Goal: Contribute content: Add original content to the website for others to see

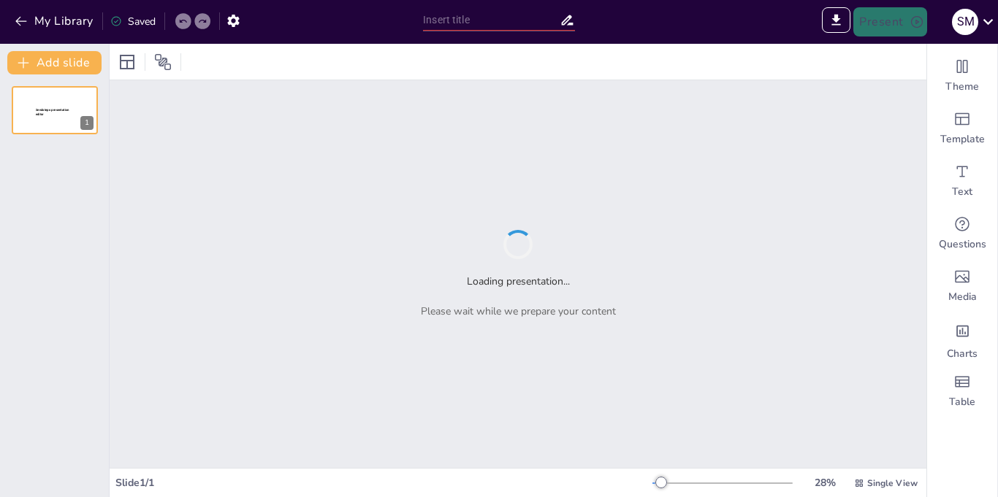
type input "El Párrafo Expositivo: Estructura y Función en la Escritura"
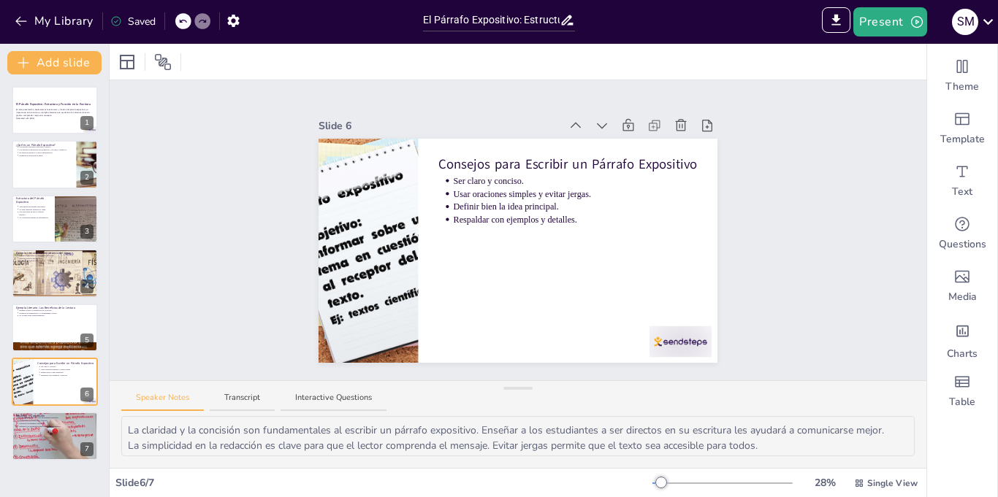
type textarea "Reconocer el párrafo expositivo como una herramienta poderosa en la escritura e…"
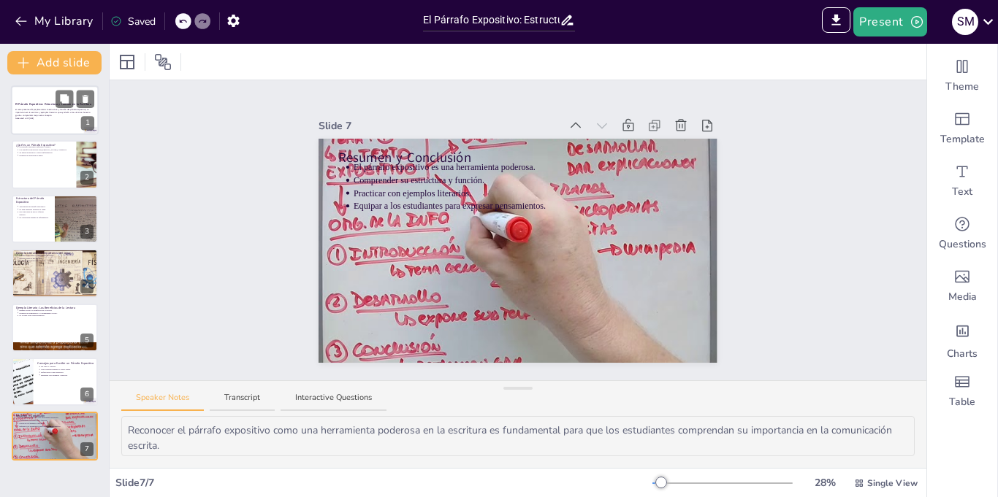
click at [61, 132] on div at bounding box center [55, 110] width 88 height 50
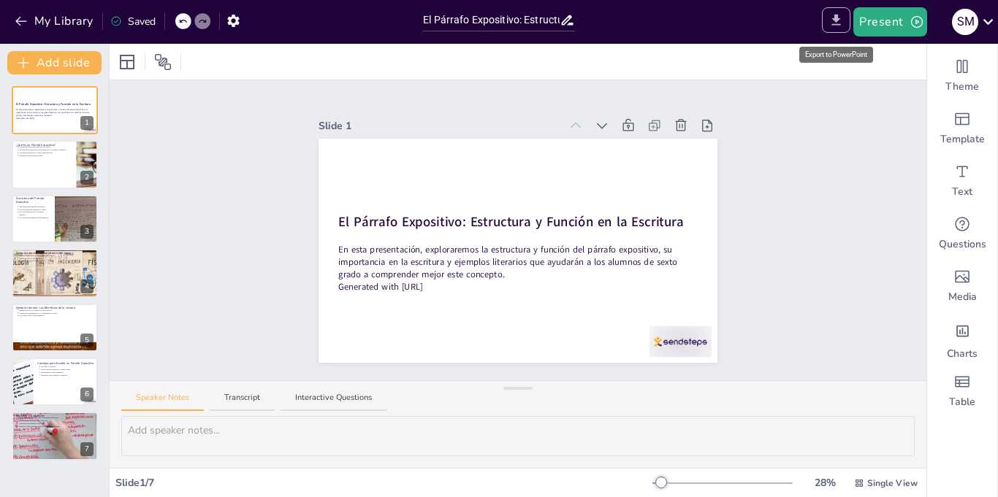
click at [836, 22] on icon "Export to PowerPoint" at bounding box center [835, 19] width 15 height 15
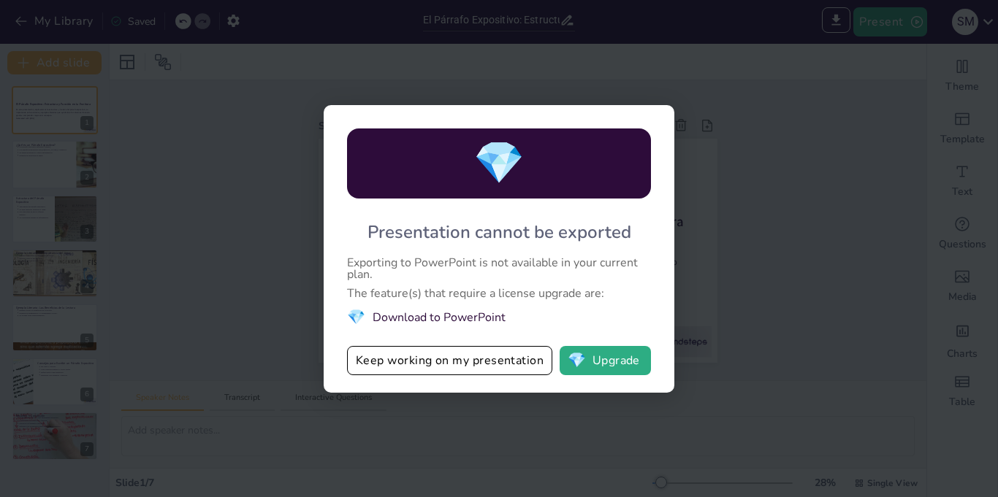
click at [767, 239] on div "💎 Presentation cannot be exported Exporting to PowerPoint is not available in y…" at bounding box center [499, 248] width 998 height 497
click at [522, 360] on button "Keep working on my presentation" at bounding box center [449, 360] width 205 height 29
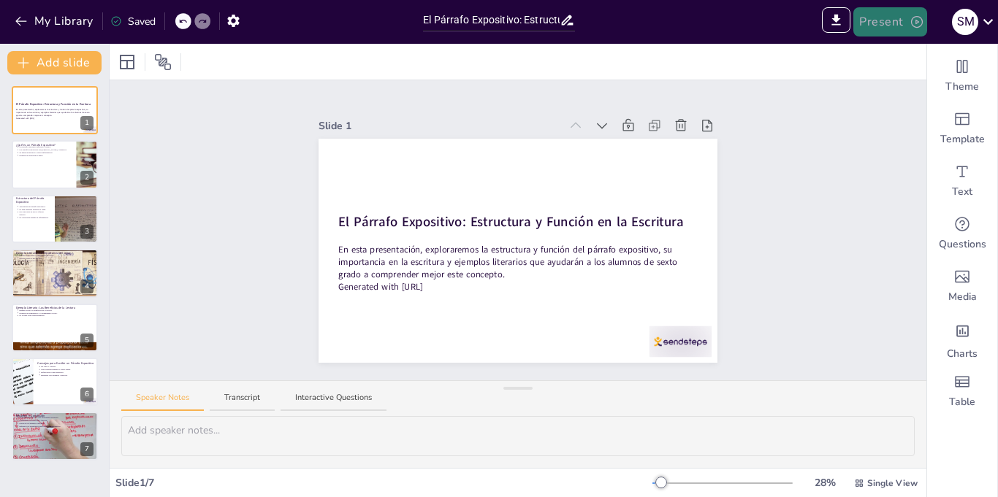
click at [916, 23] on icon "button" at bounding box center [917, 22] width 12 height 12
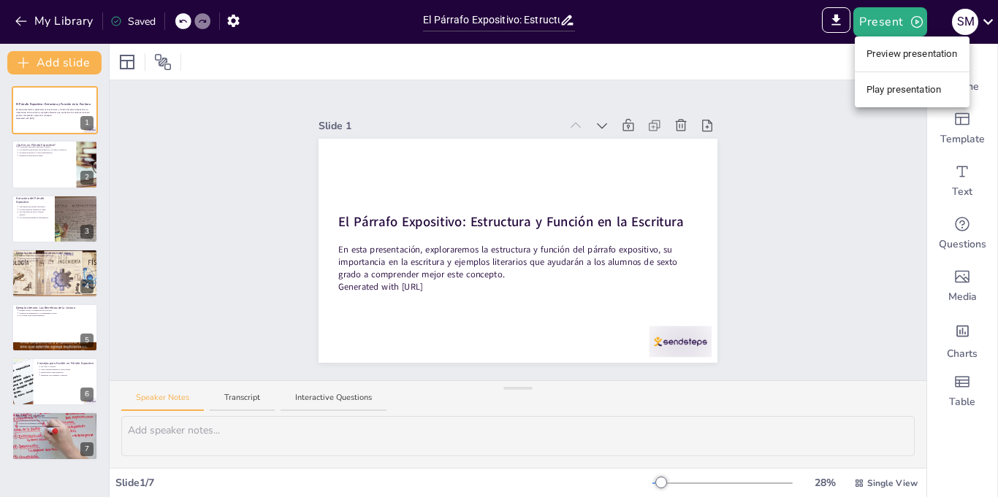
click at [909, 88] on li "Play presentation" at bounding box center [912, 89] width 115 height 23
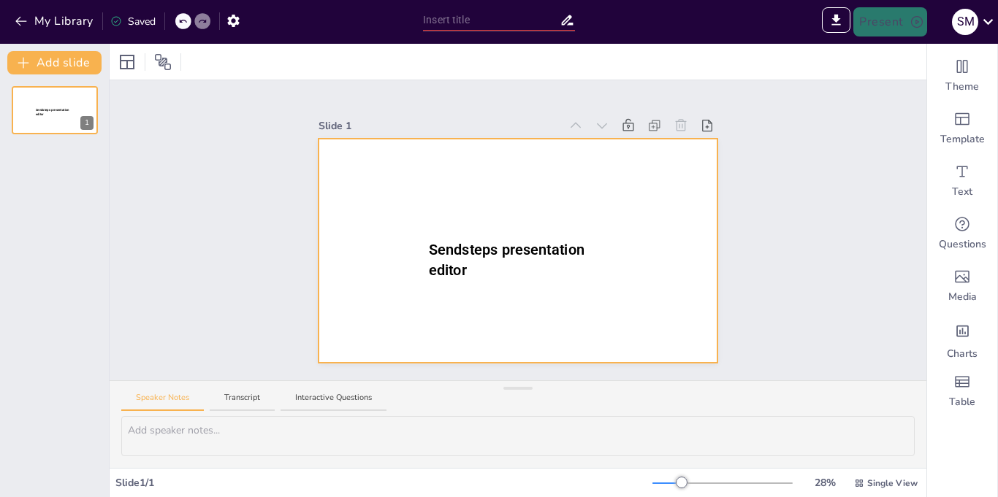
type input "El Párrafo Expositivo: Estructura y Función en la Escritura"
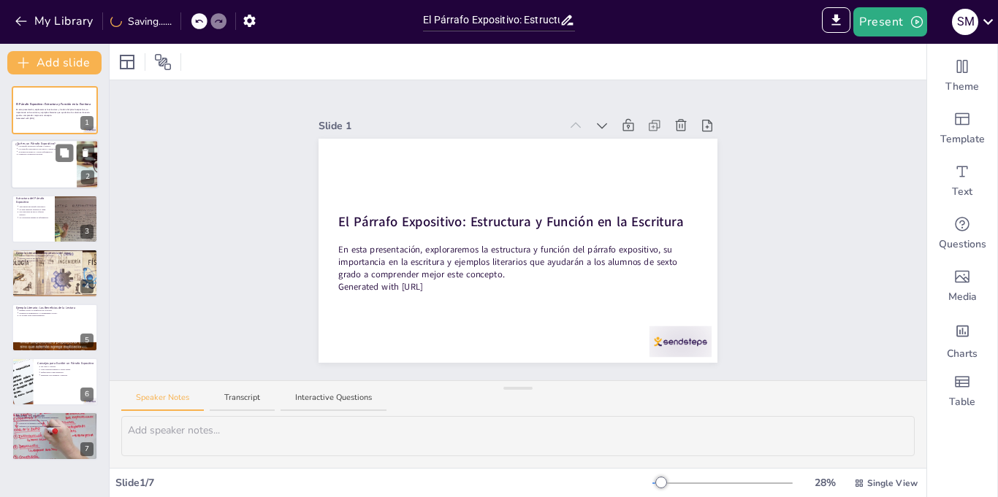
click at [47, 167] on div at bounding box center [55, 165] width 88 height 50
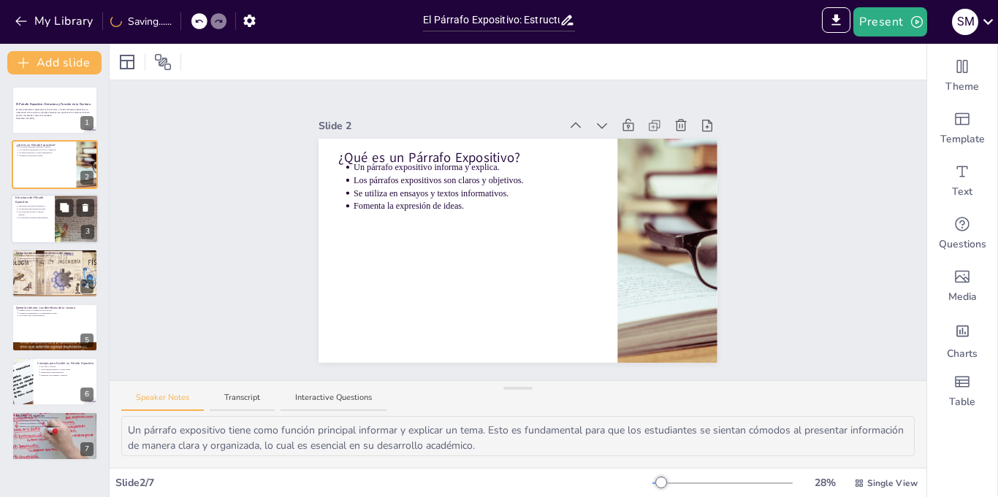
click at [33, 221] on div at bounding box center [55, 219] width 88 height 50
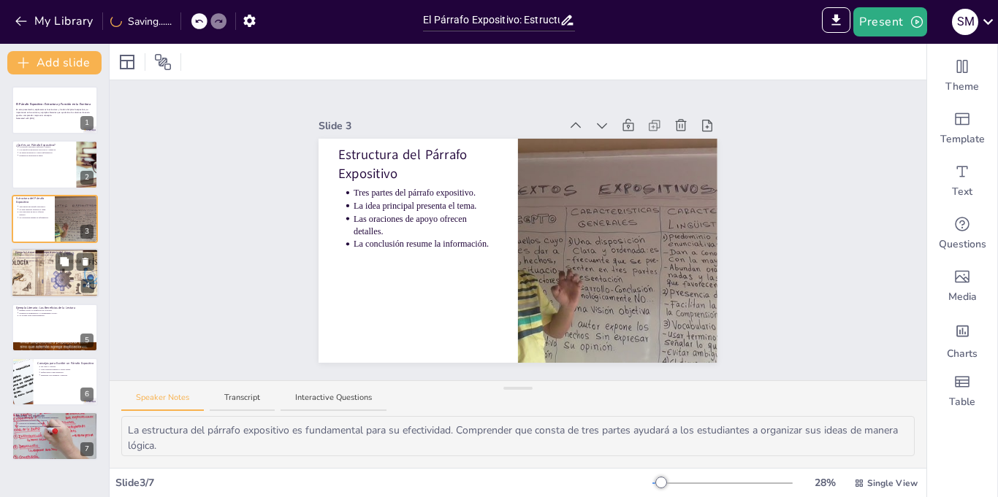
click at [32, 277] on div at bounding box center [54, 273] width 99 height 50
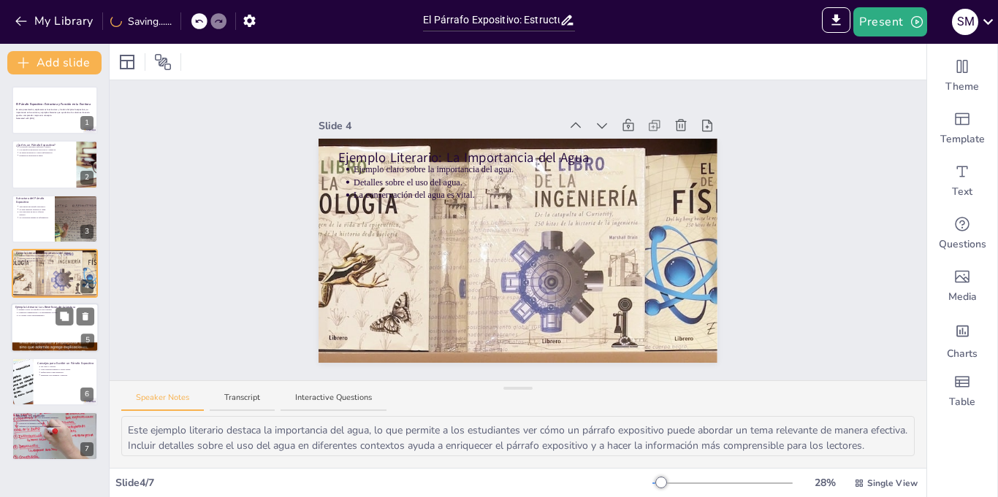
click at [38, 328] on div at bounding box center [55, 328] width 88 height 50
type textarea "Este ejemplo literario ilustra cómo un párrafo expositivo puede abordar varios …"
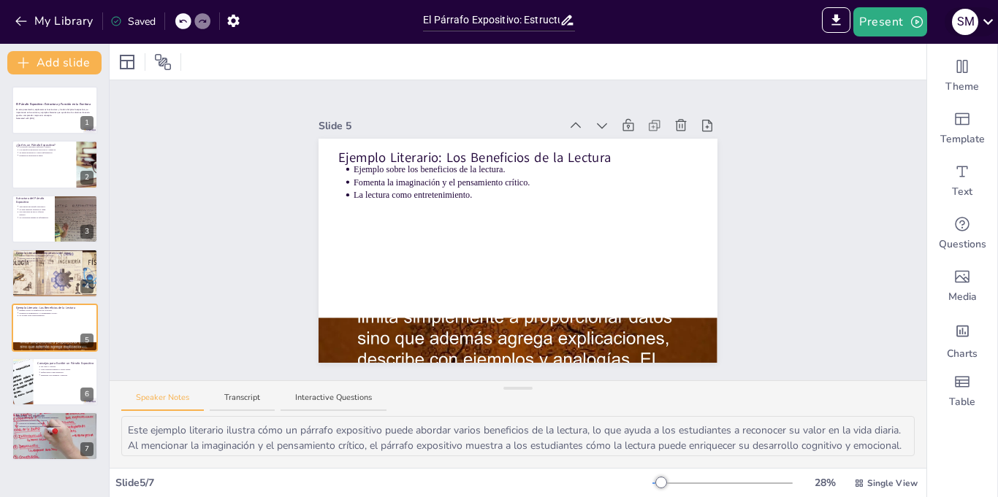
click at [981, 23] on icon at bounding box center [988, 22] width 20 height 20
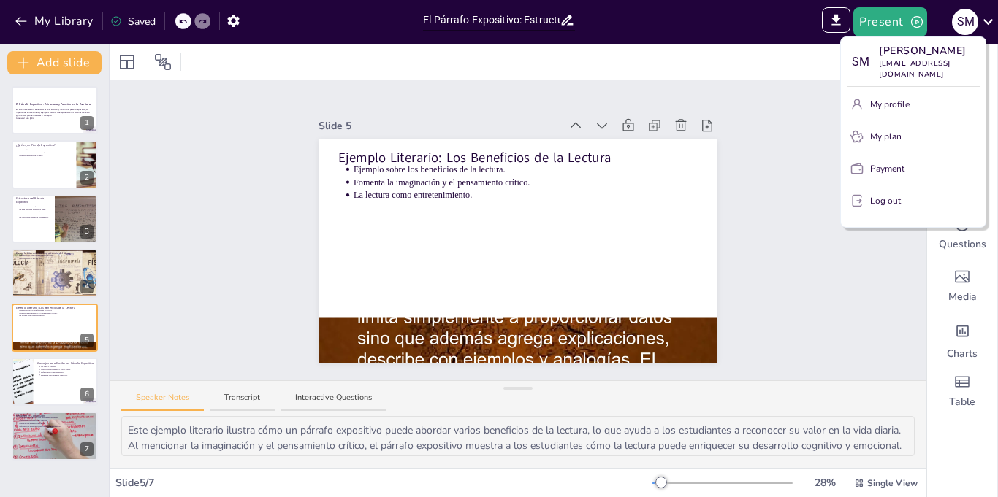
click at [830, 23] on div at bounding box center [499, 248] width 998 height 497
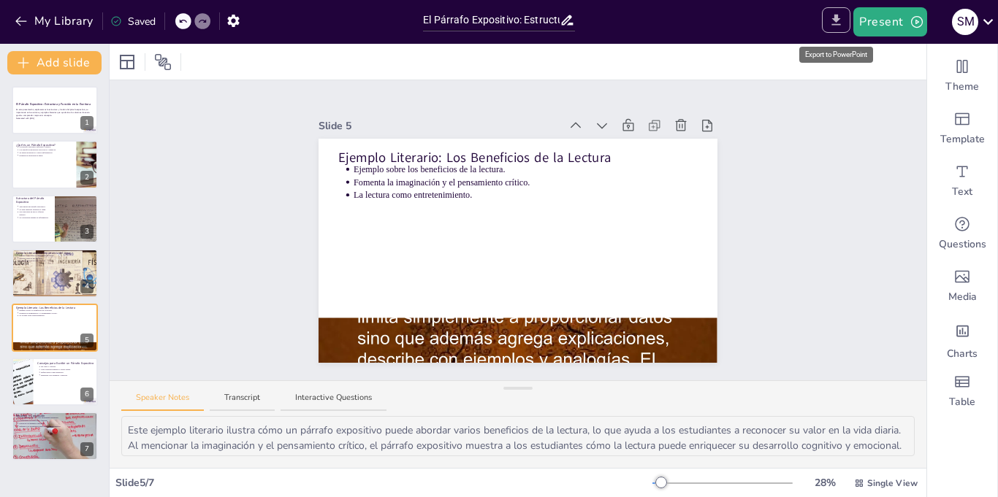
click at [838, 18] on icon "Export to PowerPoint" at bounding box center [836, 20] width 9 height 11
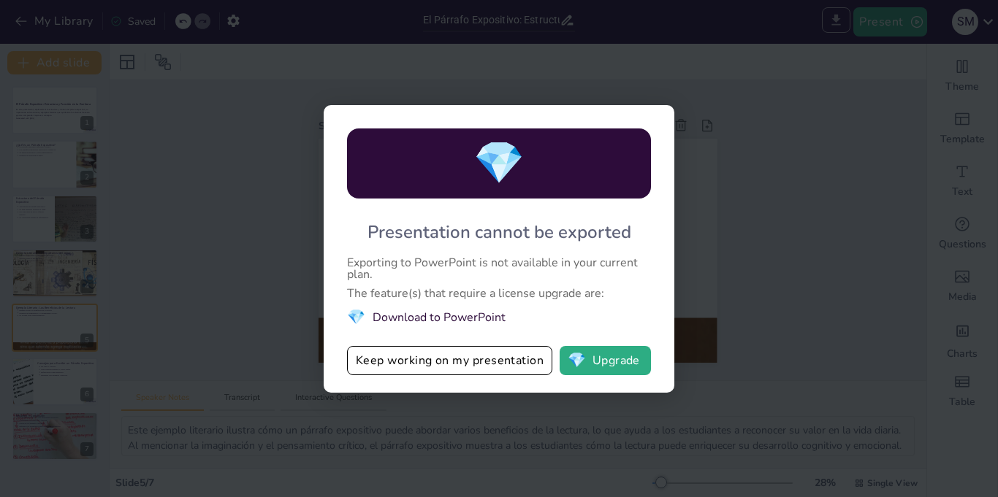
click at [838, 18] on div "💎 Presentation cannot be exported Exporting to PowerPoint is not available in y…" at bounding box center [499, 248] width 998 height 497
click at [590, 362] on button "💎 Upgrade" at bounding box center [604, 360] width 91 height 29
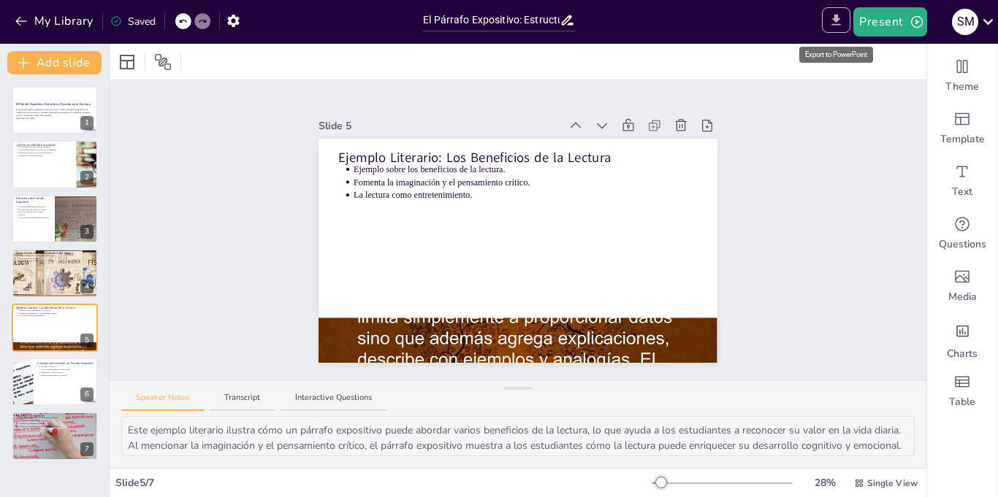
click at [834, 23] on icon "Export to PowerPoint" at bounding box center [835, 19] width 15 height 15
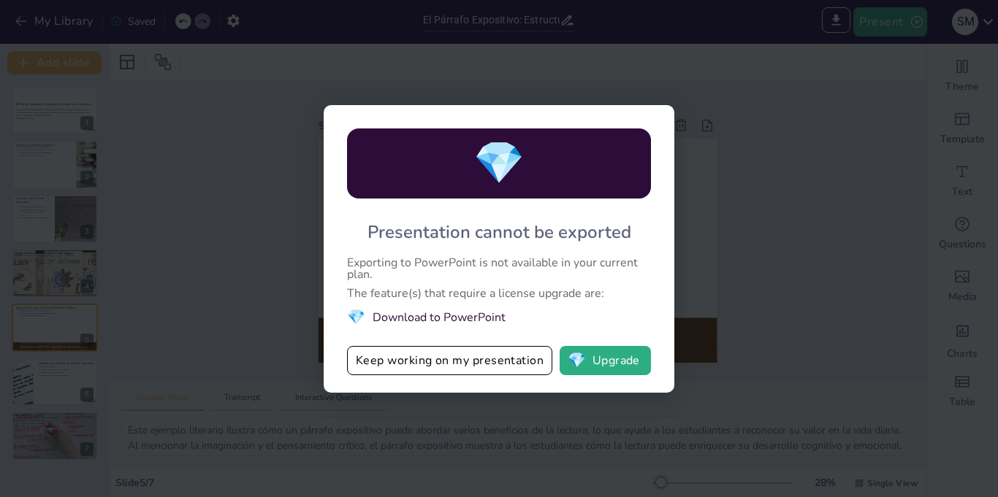
click at [484, 317] on li "💎 Download to PowerPoint" at bounding box center [499, 318] width 304 height 22
click at [546, 288] on div "The feature(s) that require a license upgrade are:" at bounding box center [499, 294] width 304 height 12
click at [486, 362] on button "Keep working on my presentation" at bounding box center [449, 360] width 205 height 29
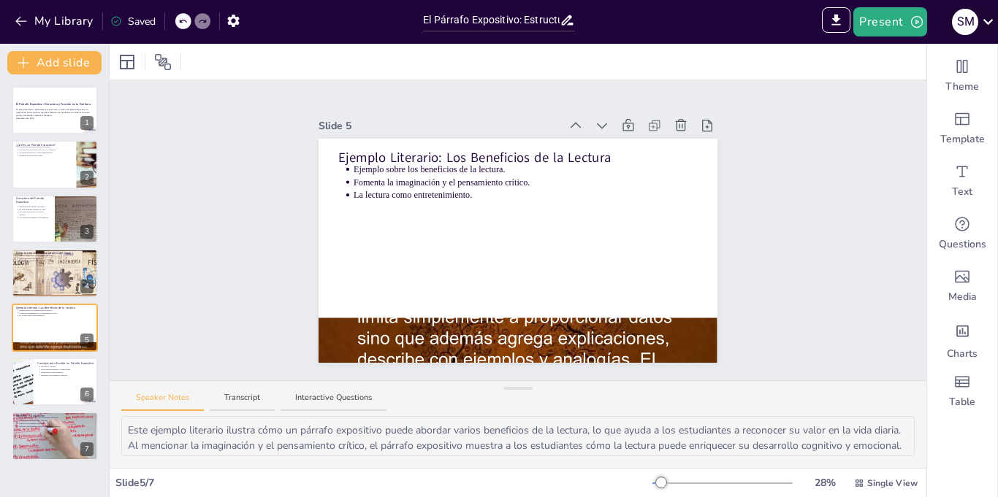
click at [986, 23] on icon at bounding box center [988, 22] width 20 height 20
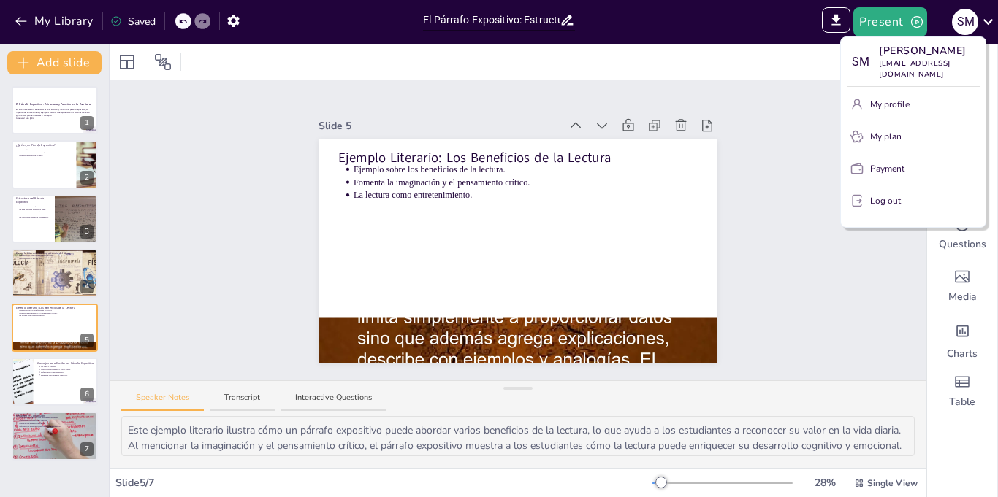
click at [890, 194] on p "Log out" at bounding box center [885, 200] width 31 height 13
